Goal: Task Accomplishment & Management: Manage account settings

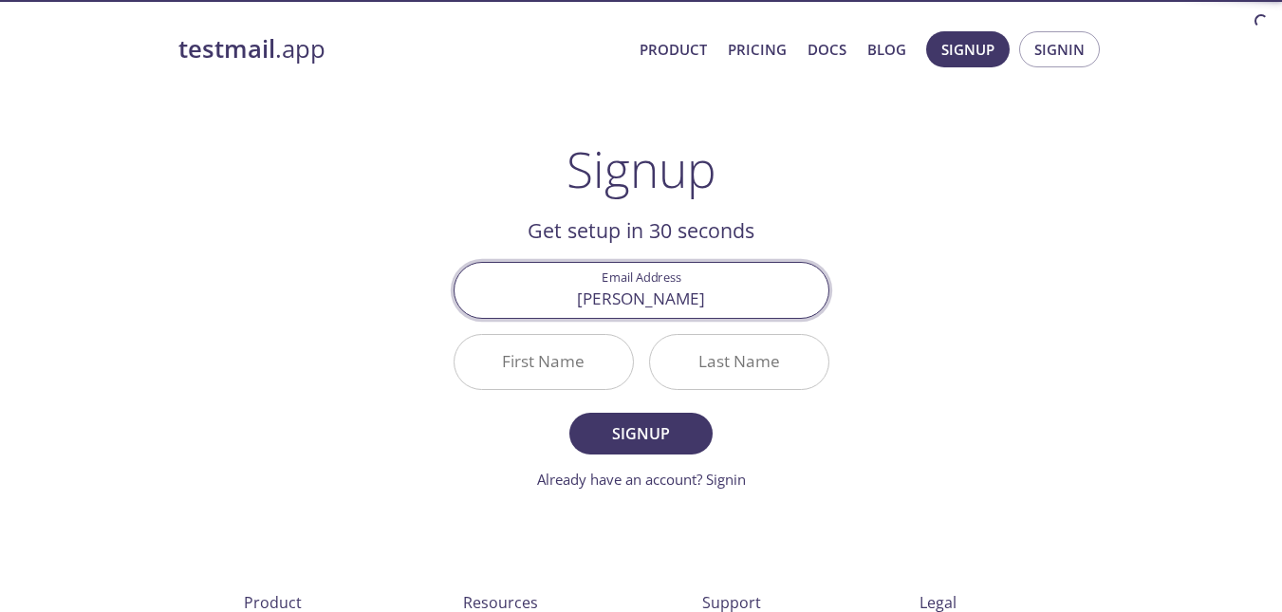
type input "[EMAIL_ADDRESS][DOMAIN_NAME]"
click at [553, 369] on input "First Name" at bounding box center [544, 362] width 178 height 54
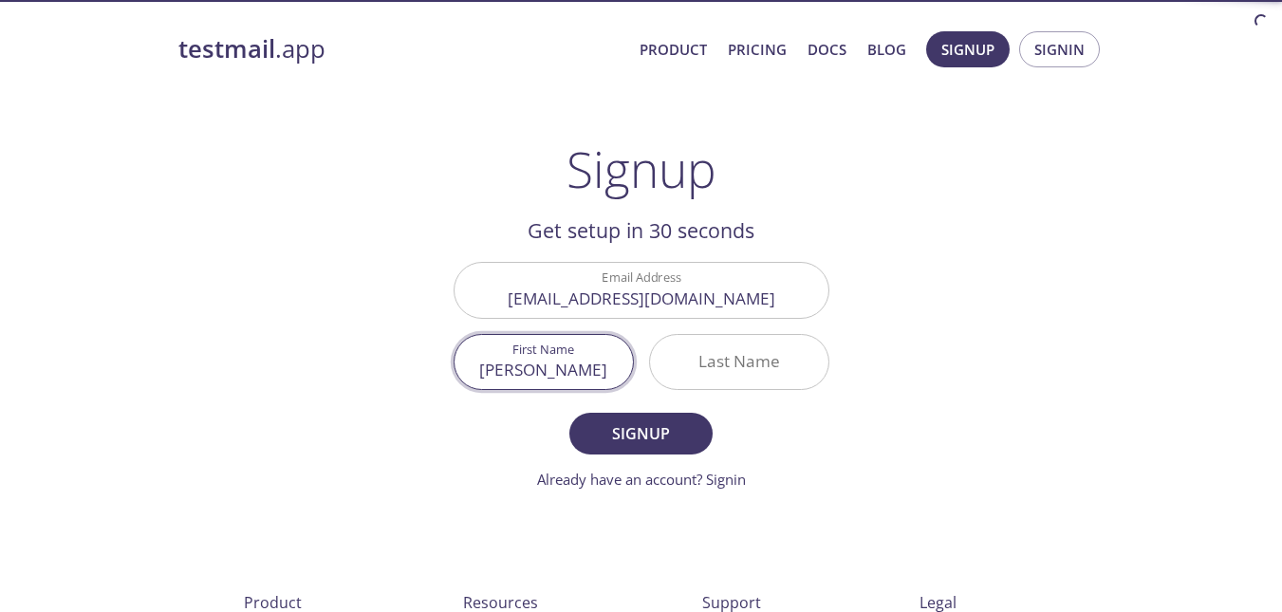
type input "[PERSON_NAME]"
click at [725, 358] on input "Last Name" at bounding box center [739, 362] width 178 height 54
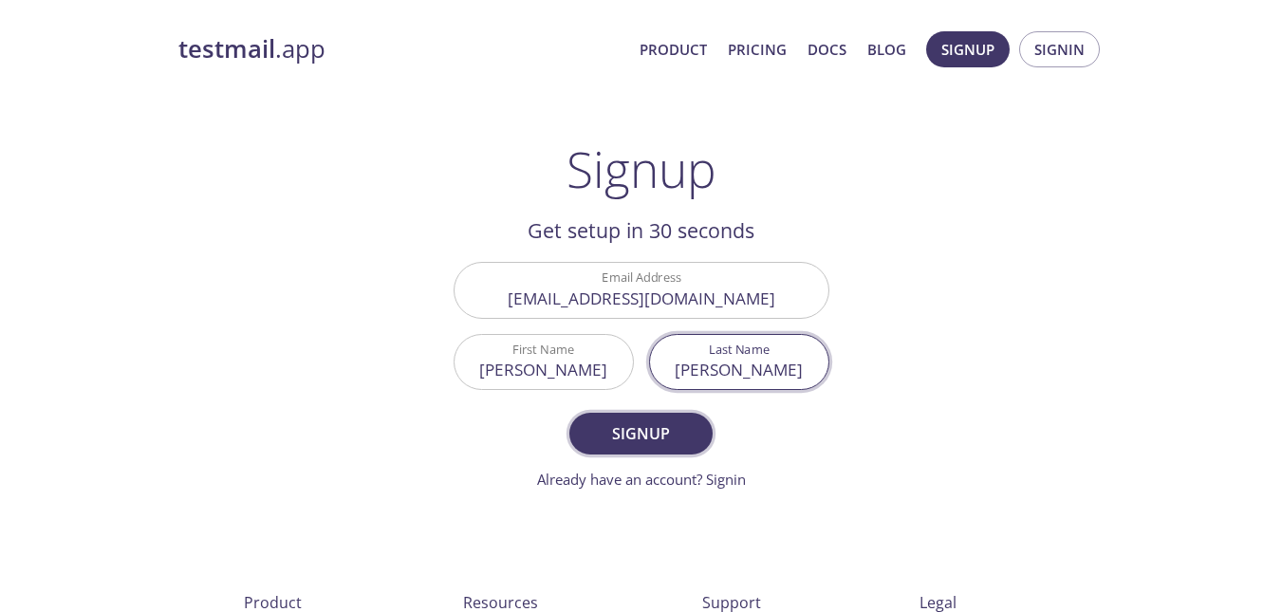
type input "[PERSON_NAME]"
click at [633, 423] on span "Signup" at bounding box center [640, 433] width 101 height 27
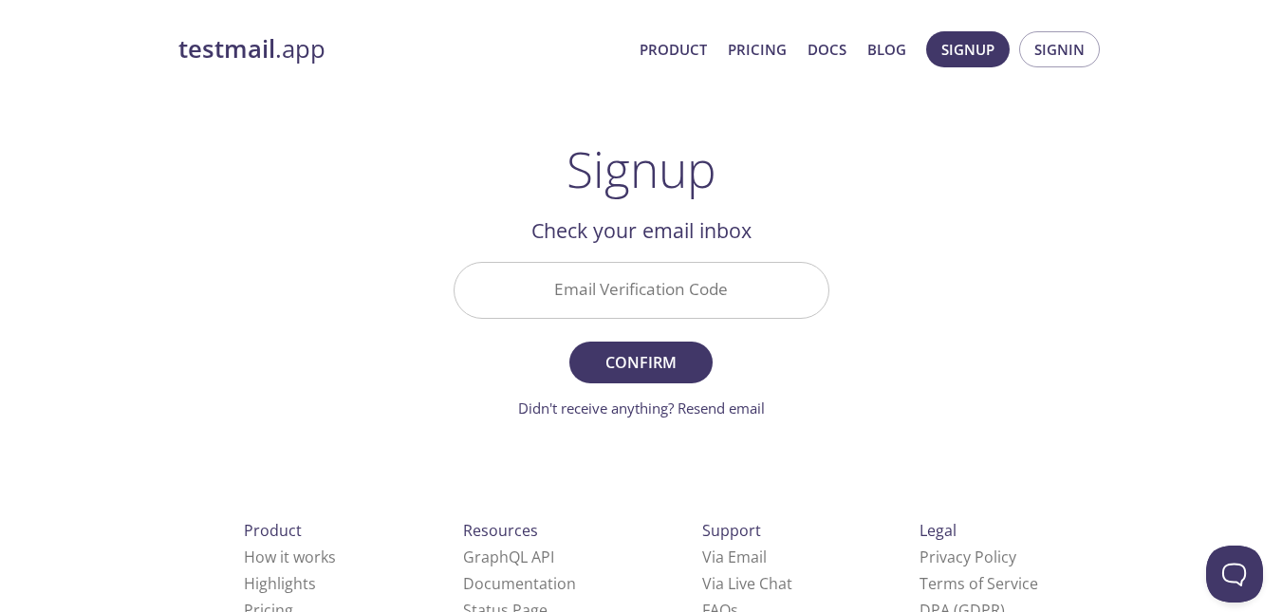
click at [638, 286] on input "Email Verification Code" at bounding box center [642, 290] width 374 height 54
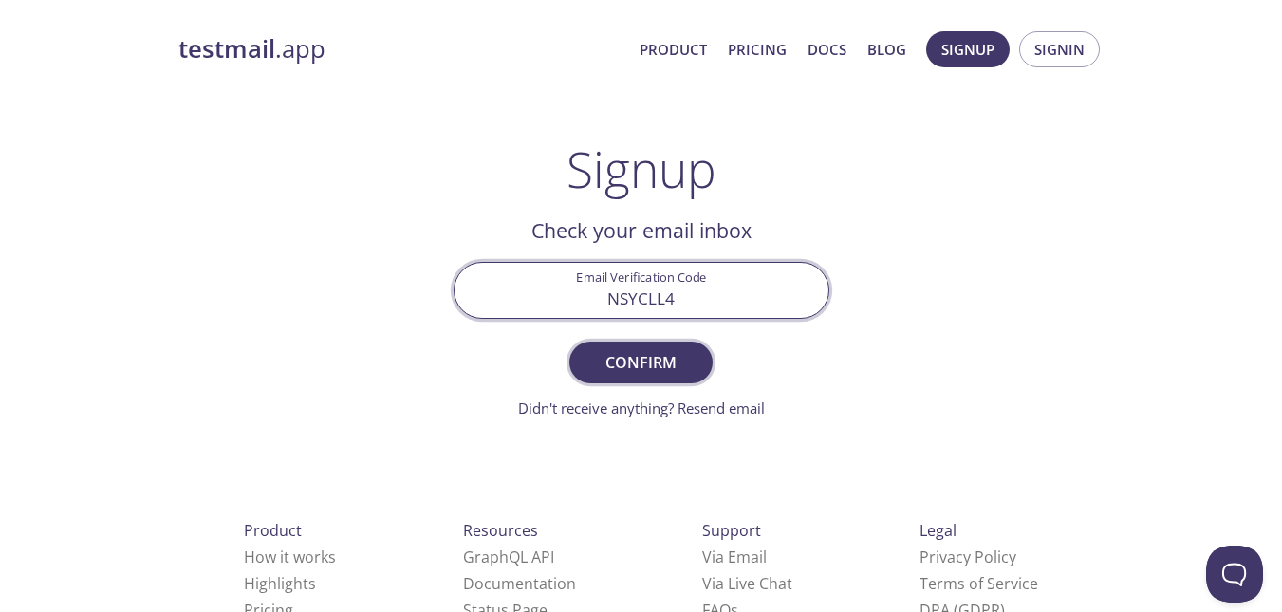
type input "NSYCLL4"
click at [651, 353] on span "Confirm" at bounding box center [640, 362] width 101 height 27
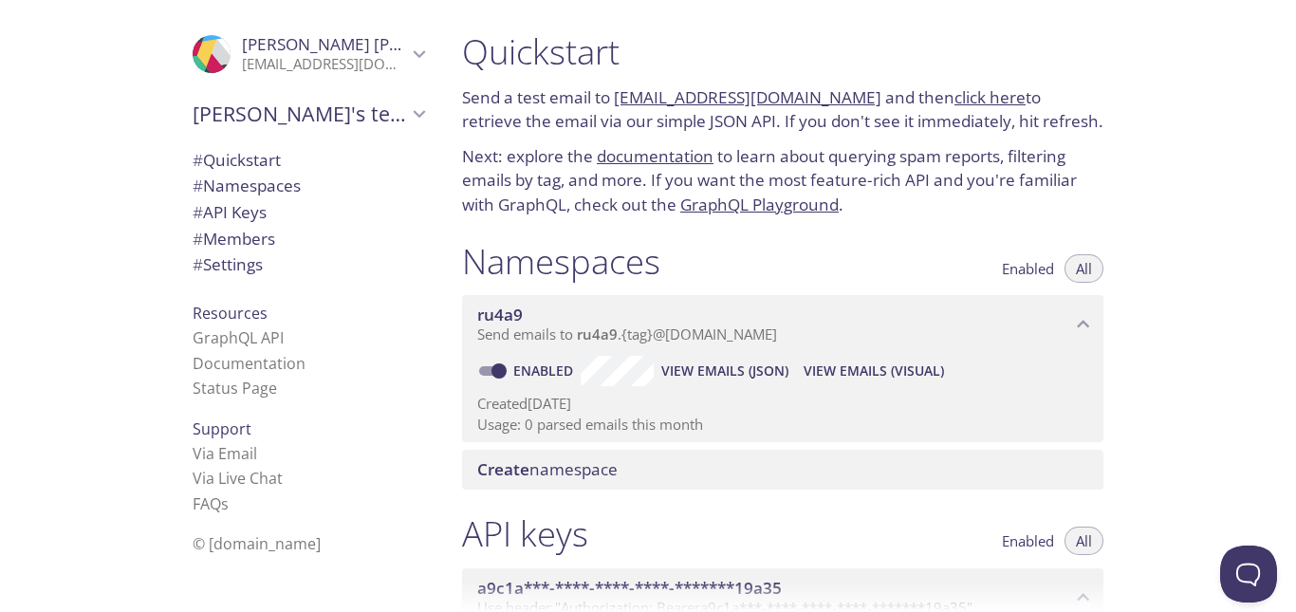
click at [407, 125] on icon "Carlos's team" at bounding box center [419, 114] width 25 height 25
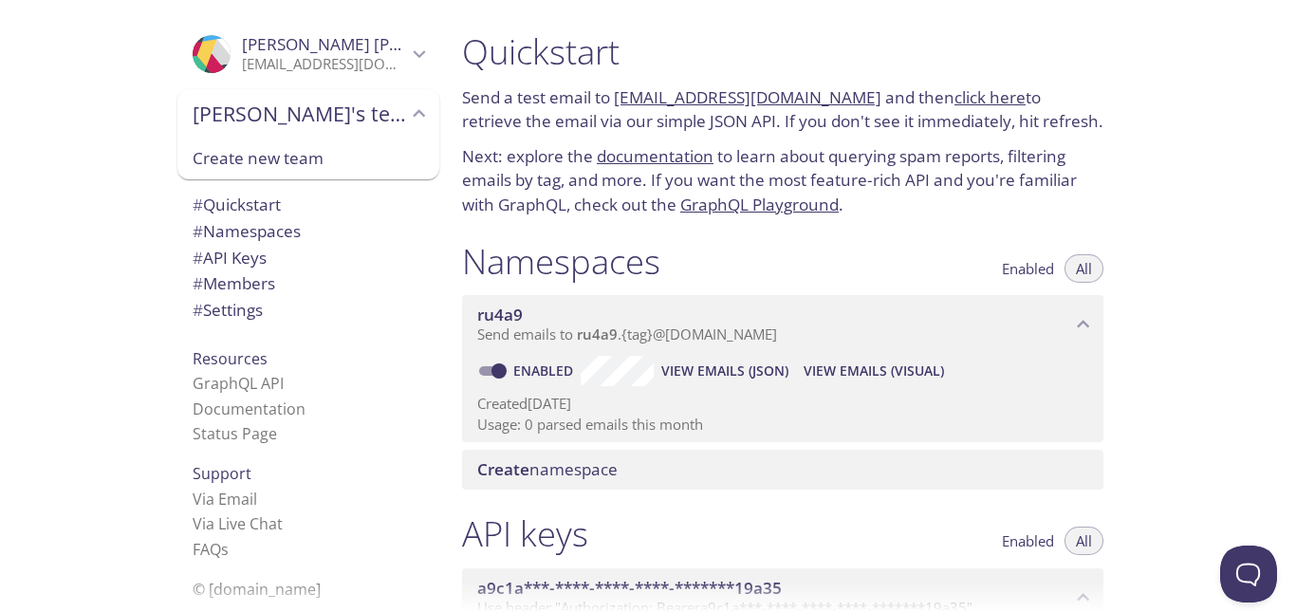
click at [415, 114] on icon "Carlos's team" at bounding box center [419, 114] width 25 height 25
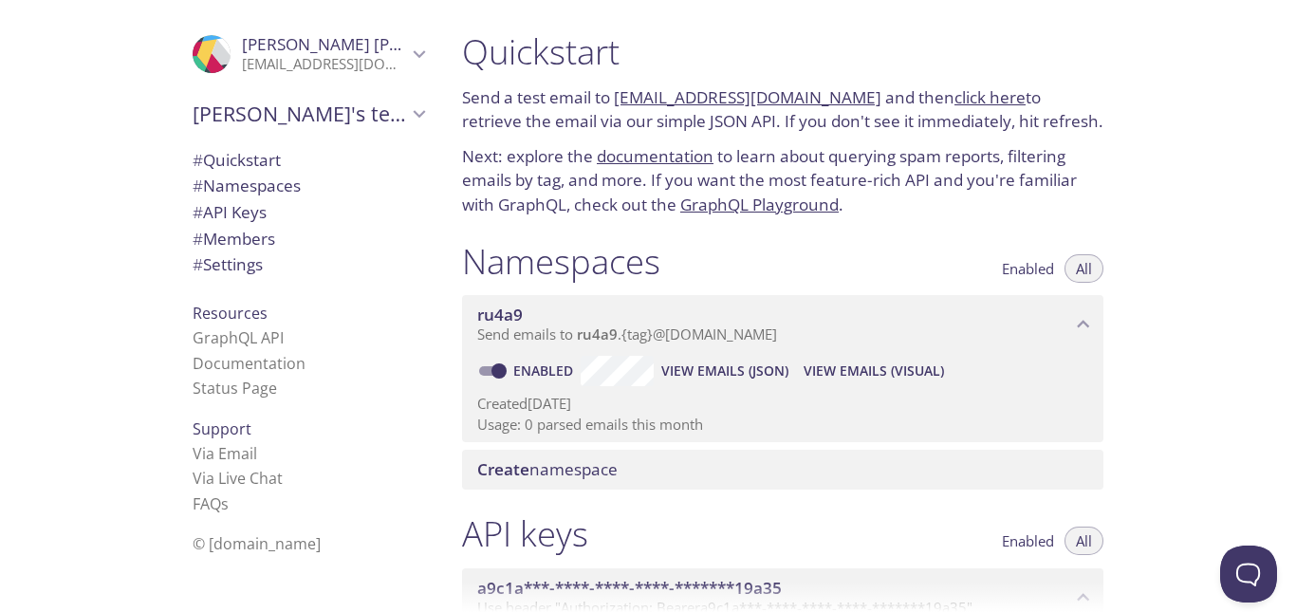
click at [388, 44] on span "Carlos Arias" at bounding box center [324, 44] width 165 height 21
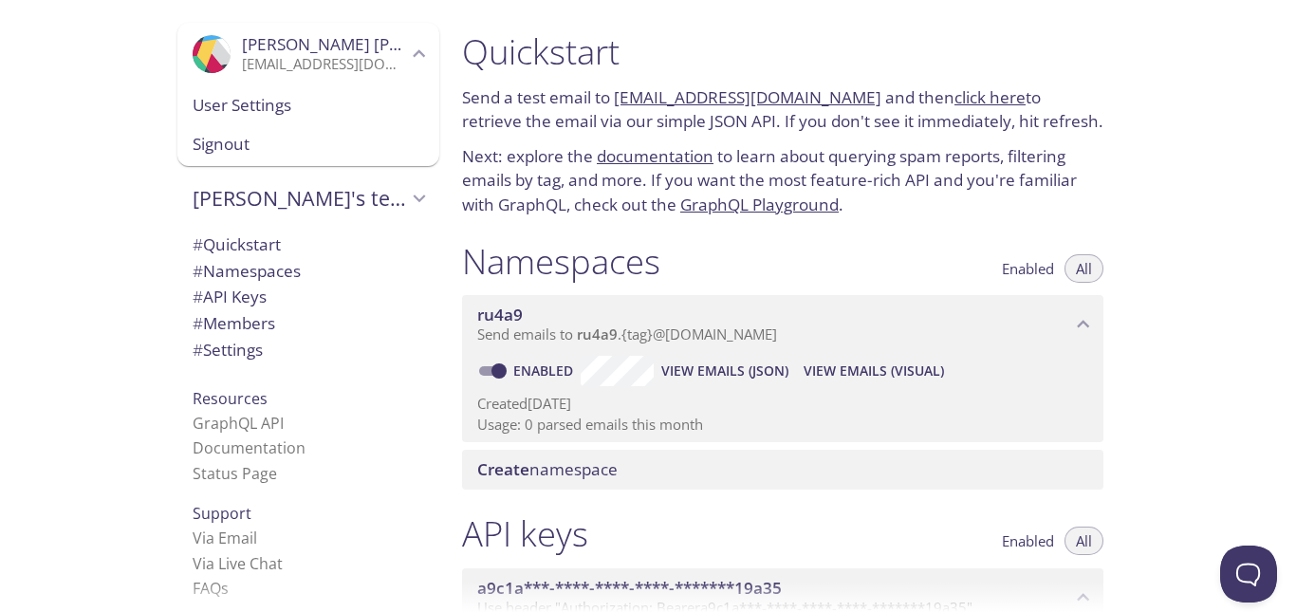
click at [407, 51] on icon "Carlos Arias" at bounding box center [419, 54] width 25 height 25
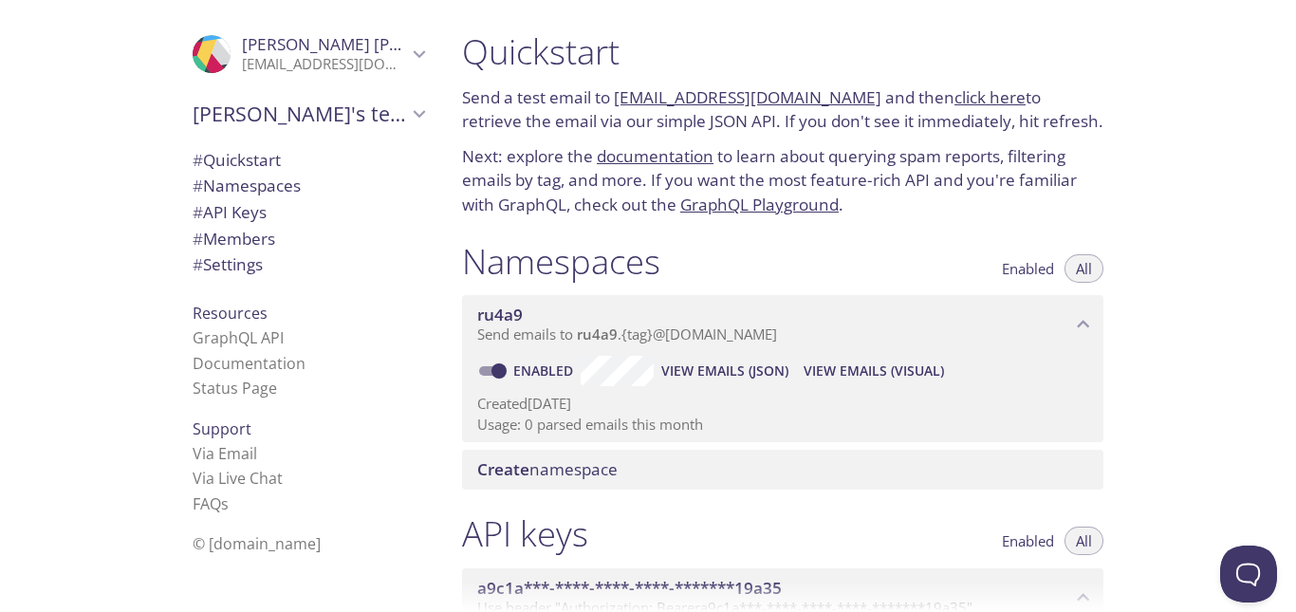
click at [386, 117] on span "Carlos's team" at bounding box center [300, 114] width 214 height 27
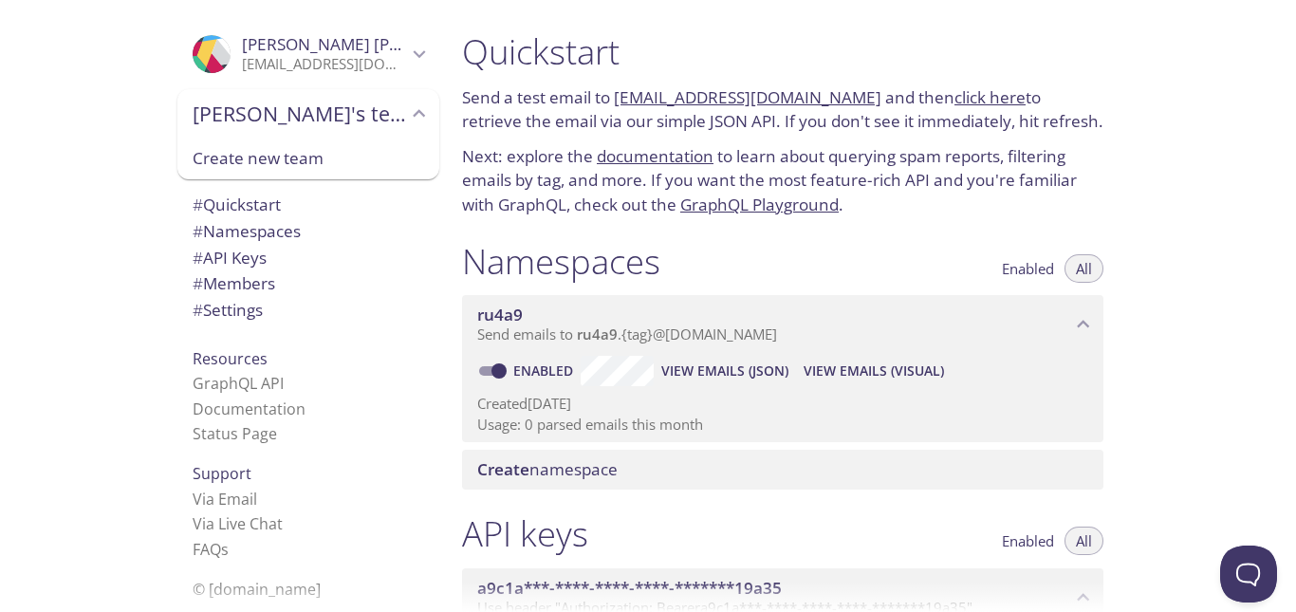
click at [389, 116] on span "Carlos's team" at bounding box center [300, 114] width 214 height 27
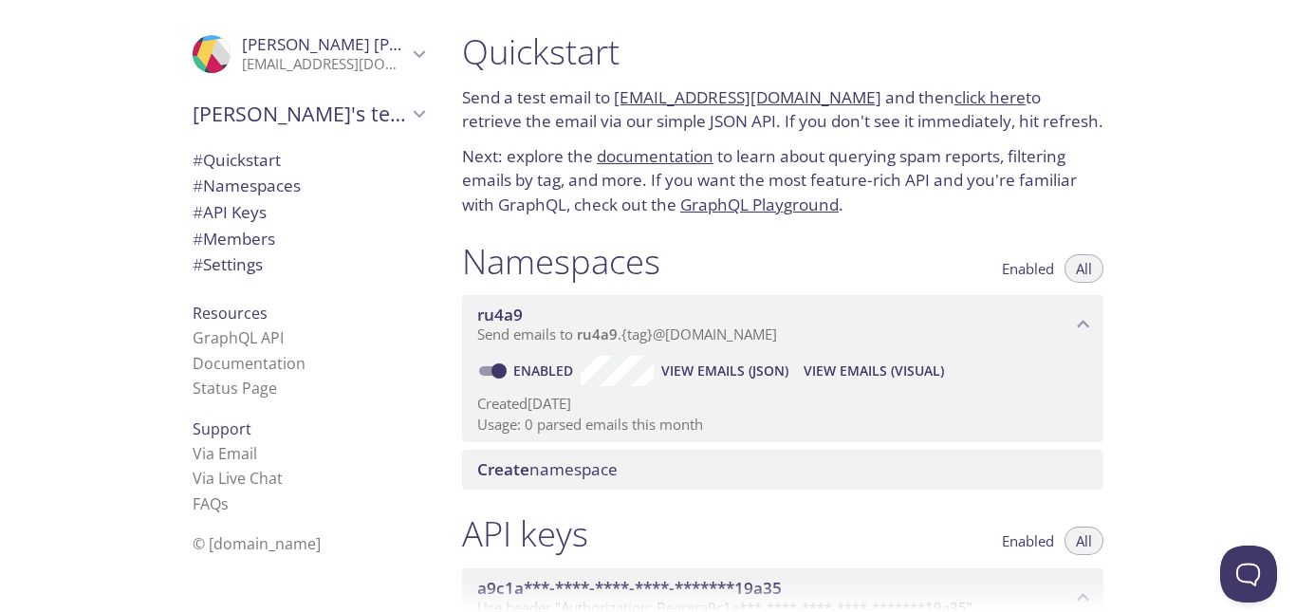
click at [257, 273] on span "# Settings" at bounding box center [309, 264] width 232 height 25
drag, startPoint x: 548, startPoint y: 95, endPoint x: 576, endPoint y: 98, distance: 28.6
click at [548, 95] on p "Send a test email to ru4a9.test@inbox.testmail.app and then click here to retri…" at bounding box center [783, 109] width 642 height 48
click at [583, 98] on p "Send a test email to ru4a9.test@inbox.testmail.app and then click here to retri…" at bounding box center [783, 109] width 642 height 48
click at [533, 129] on p "Send a test email to ru4a9.test@inbox.testmail.app and then click here to retri…" at bounding box center [783, 109] width 642 height 48
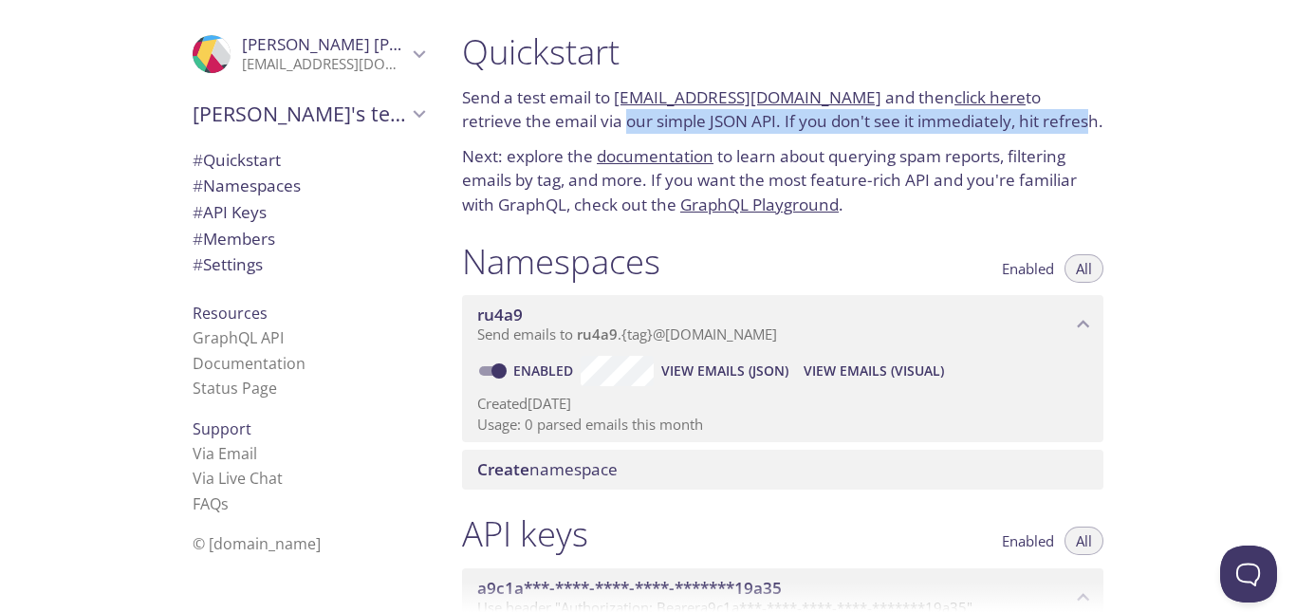
drag, startPoint x: 559, startPoint y: 125, endPoint x: 1021, endPoint y: 122, distance: 462.2
click at [1021, 122] on p "Send a test email to ru4a9.test@inbox.testmail.app and then click here to retri…" at bounding box center [783, 109] width 642 height 48
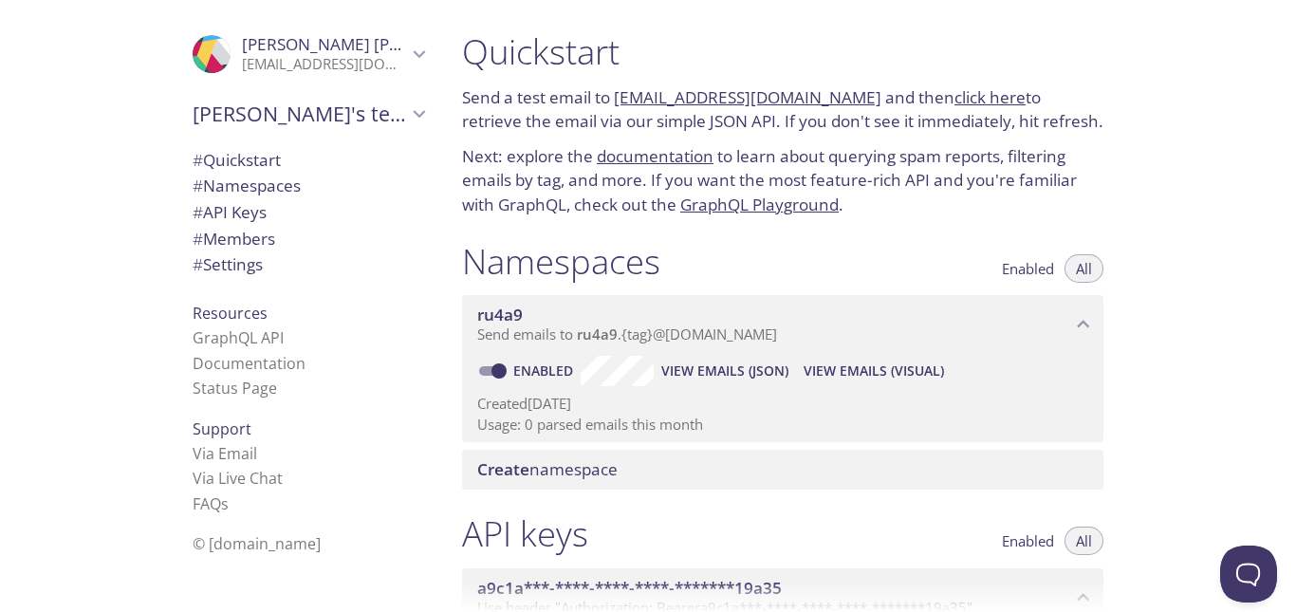
click at [936, 182] on p "Next: explore the documentation to learn about querying spam reports, filtering…" at bounding box center [783, 180] width 642 height 73
click at [1152, 59] on div "Quickstart Send a test email to ru4a9.test@inbox.testmail.app and then click he…" at bounding box center [871, 306] width 849 height 612
